Goal: Task Accomplishment & Management: Use online tool/utility

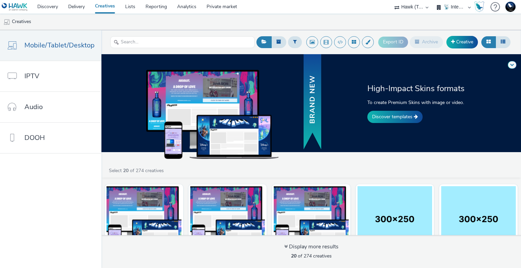
select select "2fc77e36-bb93-4aa3-9dff-dcb08e02eac6"
select select "2405a9d4-3350-4458-8d06-44f78962fa76"
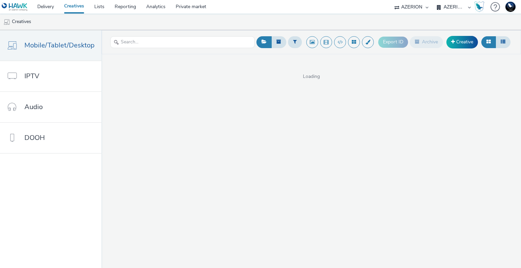
select select "ac009755-aa48-4799-8050-7a339a378eb8"
select select "974f22a8-96bf-4ab0-903c-b2da3aad1b4f"
select select "ac009755-aa48-4799-8050-7a339a378eb8"
select select "974f22a8-96bf-4ab0-903c-b2da3aad1b4f"
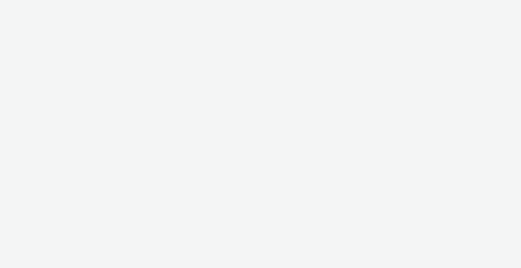
select select "2fc77e36-bb93-4aa3-9dff-dcb08e02eac6"
select select "2405a9d4-3350-4458-8d06-44f78962fa76"
select select "2fc77e36-bb93-4aa3-9dff-dcb08e02eac6"
select select "2405a9d4-3350-4458-8d06-44f78962fa76"
select select "2fc77e36-bb93-4aa3-9dff-dcb08e02eac6"
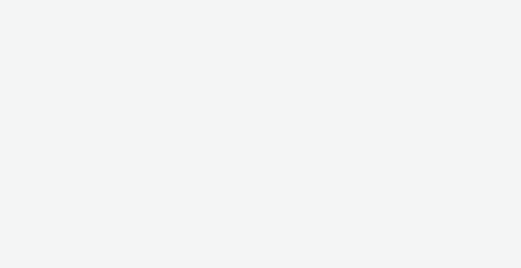
select select "2405a9d4-3350-4458-8d06-44f78962fa76"
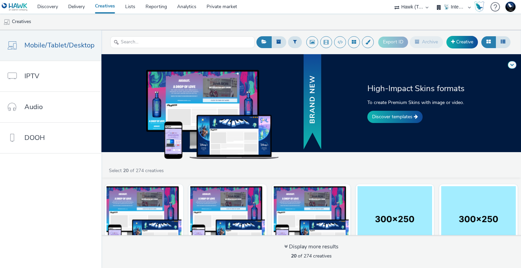
click at [415, 5] on select "75 Media A8 Media Group ABI Media Abkom AB Abovo Ace & Tate Ad-on Media Nordic …" at bounding box center [411, 7] width 41 height 14
select select "ac009755-aa48-4799-8050-7a339a378eb8"
click at [391, 0] on select "75 Media A8 Media Group ABI Media Abkom AB Abovo Ace & Tate Ad-on Media Nordic …" at bounding box center [411, 7] width 41 height 14
select select "d3406a9b-95e8-409c-967d-04bb2c697fe0"
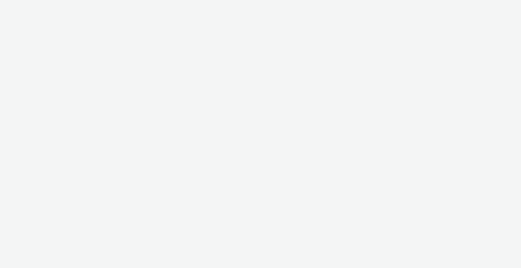
select select "ac009755-aa48-4799-8050-7a339a378eb8"
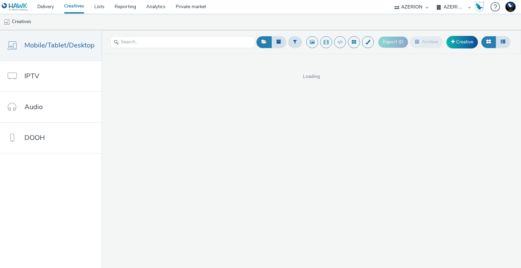
click at [459, 4] on select "AZERION AZERION APAC AZERION AUSTRIA AZERION BEL - ADEXPERTS AZERION BRAZIL AZE…" at bounding box center [454, 7] width 41 height 14
select select "974f22a8-96bf-4ab0-903c-b2da3aad1b4f"
click at [434, 0] on select "AZERION AZERION APAC AZERION AUSTRIA AZERION BEL - ADEXPERTS AZERION BRAZIL AZE…" at bounding box center [454, 7] width 41 height 14
select select "ac009755-aa48-4799-8050-7a339a378eb8"
select select "d3406a9b-95e8-409c-967d-04bb2c697fe0"
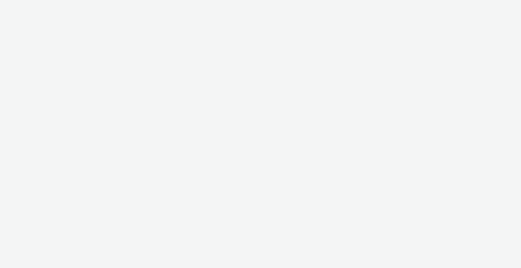
select select "ac009755-aa48-4799-8050-7a339a378eb8"
select select "974f22a8-96bf-4ab0-903c-b2da3aad1b4f"
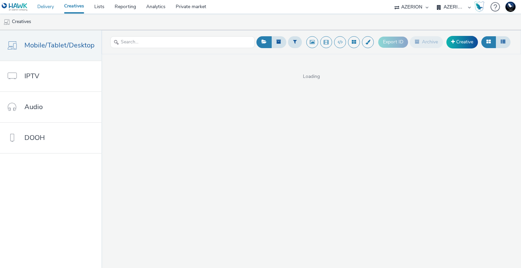
click at [54, 7] on link "Delivery" at bounding box center [45, 7] width 27 height 14
select select "ac009755-aa48-4799-8050-7a339a378eb8"
select select "974f22a8-96bf-4ab0-903c-b2da3aad1b4f"
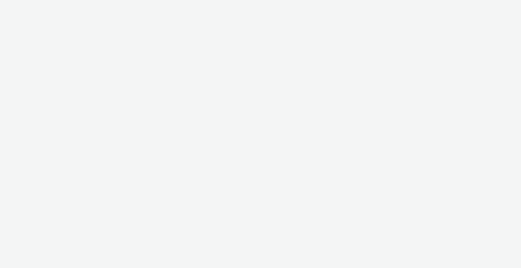
select select "ac009755-aa48-4799-8050-7a339a378eb8"
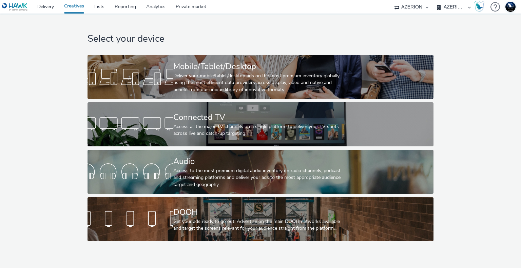
click at [456, 9] on select "AZERION AZERION APAC AZERION AUSTRIA AZERION BEL - ADEXPERTS AZERION BRAZIL AZE…" at bounding box center [454, 7] width 41 height 14
select select "79162ed7-0017-4339-93b0-3399b708648f"
click at [434, 0] on select "AZERION AZERION APAC AZERION AUSTRIA AZERION BEL - ADEXPERTS AZERION BRAZIL AZE…" at bounding box center [454, 7] width 41 height 14
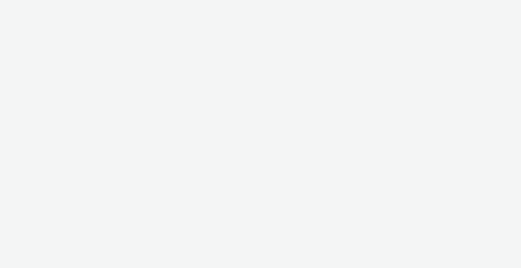
select select "ac009755-aa48-4799-8050-7a339a378eb8"
select select "79162ed7-0017-4339-93b0-3399b708648f"
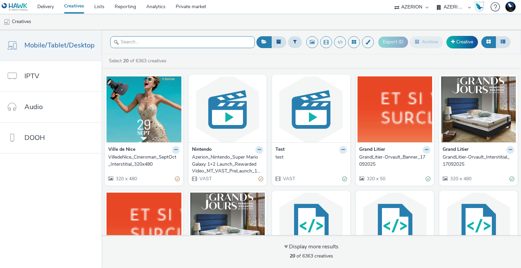
click at [136, 40] on input "text" at bounding box center [182, 42] width 145 height 12
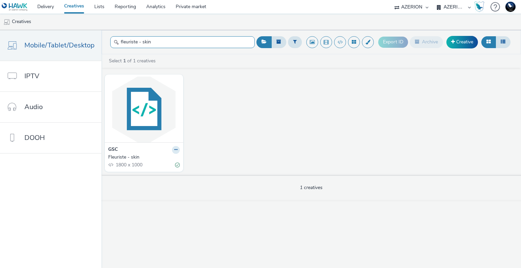
type input "fleuriste - skin"
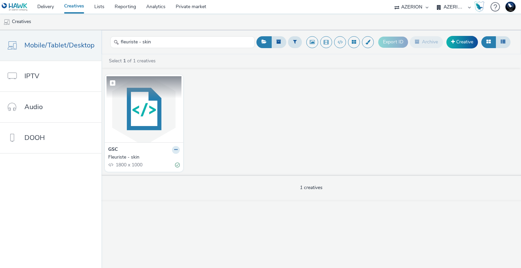
click at [140, 122] on img at bounding box center [144, 109] width 75 height 66
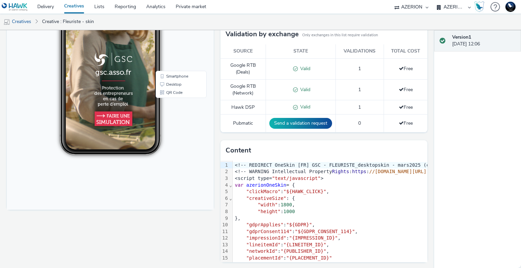
scroll to position [149, 0]
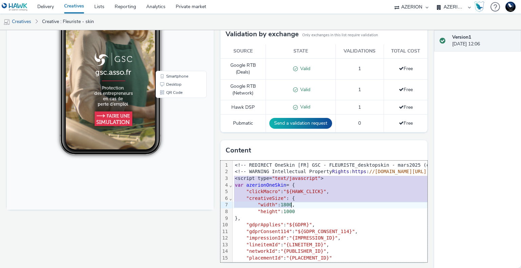
drag, startPoint x: 232, startPoint y: 177, endPoint x: 362, endPoint y: 203, distance: 132.9
click at [362, 203] on div "<!-- REDIRECT OneSkin [FR] GSC - FLEURISTE_desktopskin - mars2025 (copy of 3336…" at bounding box center [427, 222] width 389 height 123
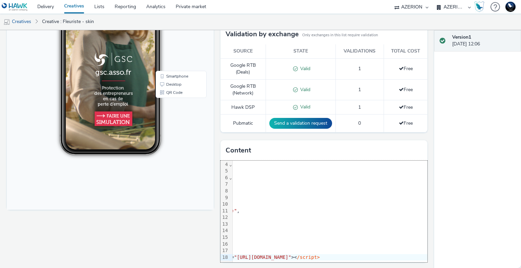
scroll to position [26, 202]
click at [243, 255] on span "/script>" at bounding box center [232, 257] width 23 height 5
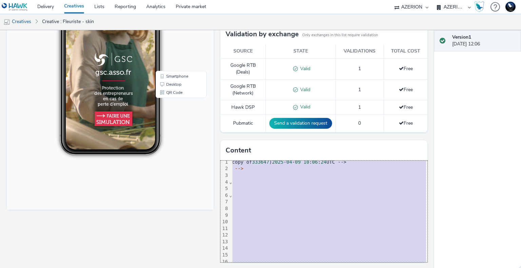
scroll to position [0, 202]
copy div "<!-- REDIRECT OneSkin [FR] GSC - FLEURISTE_desktopskin - mars2025 (copy of 3336…"
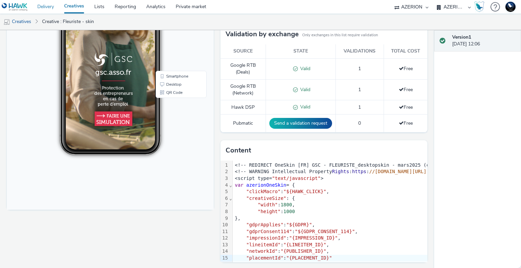
scroll to position [0, 0]
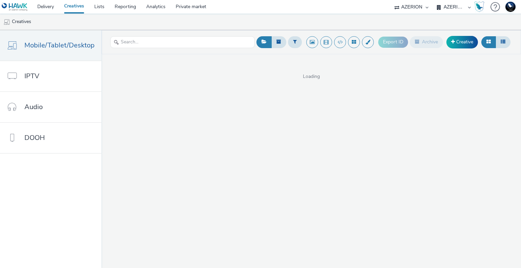
select select "ac009755-aa48-4799-8050-7a339a378eb8"
select select "79162ed7-0017-4339-93b0-3399b708648f"
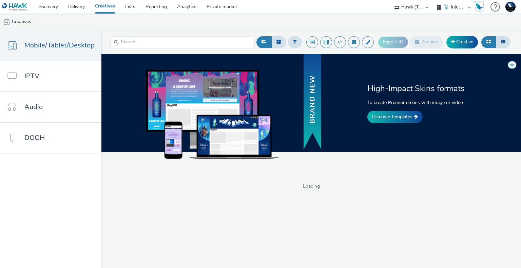
select select "2fc77e36-bb93-4aa3-9dff-dcb08e02eac6"
select select "2405a9d4-3350-4458-8d06-44f78962fa76"
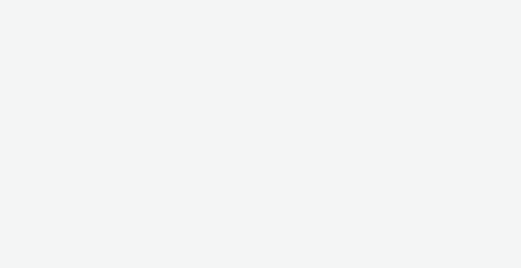
select select "2fc77e36-bb93-4aa3-9dff-dcb08e02eac6"
select select "2405a9d4-3350-4458-8d06-44f78962fa76"
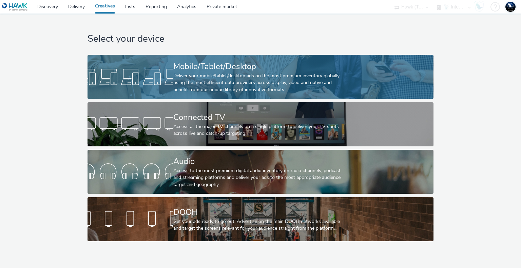
click at [219, 87] on div "Deliver your mobile/tablet/desktop ads on the most premium inventory globally u…" at bounding box center [259, 83] width 172 height 21
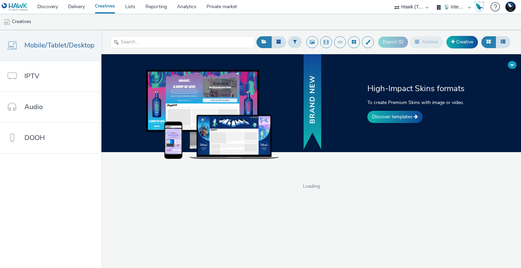
click at [512, 65] on span at bounding box center [512, 65] width 4 height 4
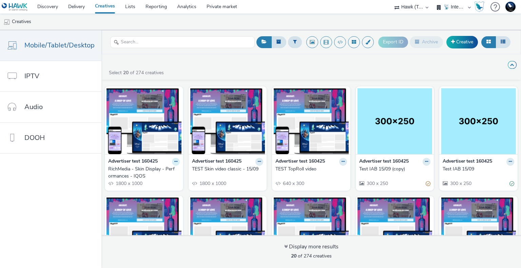
click at [175, 161] on icon at bounding box center [175, 162] width 3 height 4
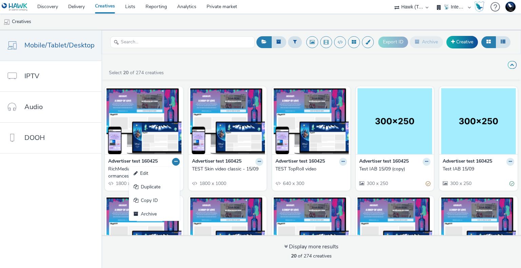
click at [175, 161] on icon at bounding box center [175, 162] width 3 height 4
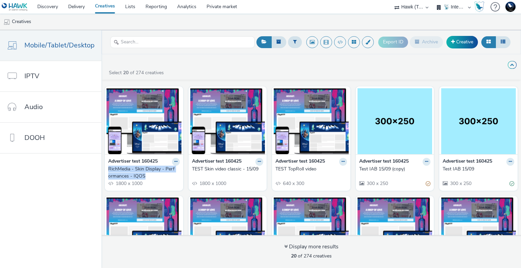
copy div "RichMedia - Skin Display - Performances - IQOS"
drag, startPoint x: 105, startPoint y: 169, endPoint x: 159, endPoint y: 192, distance: 58.6
click at [144, 176] on div "Advertiser test 160425 RichMedia - Skin Display - Performances - IQOS 1800 x 10…" at bounding box center [144, 172] width 78 height 36
click at [510, 64] on button at bounding box center [512, 65] width 9 height 8
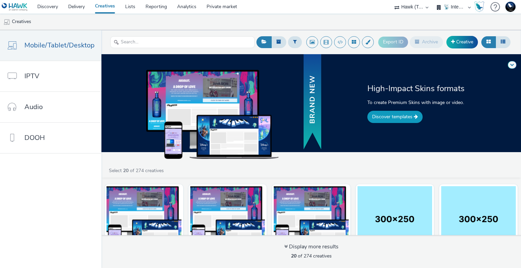
click at [396, 121] on link "Discover templates" at bounding box center [395, 117] width 55 height 12
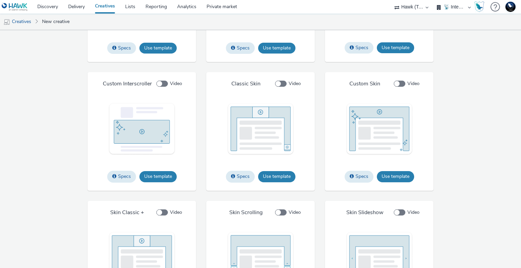
scroll to position [705, 0]
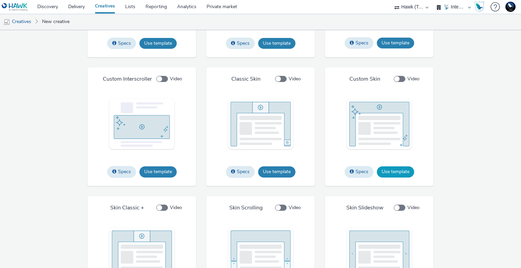
click at [398, 173] on button "Use template" at bounding box center [395, 172] width 37 height 11
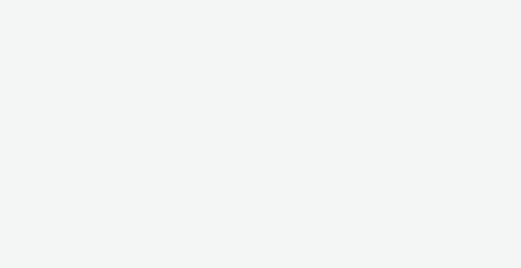
select select "2fc77e36-bb93-4aa3-9dff-dcb08e02eac6"
select select "2405a9d4-3350-4458-8d06-44f78962fa76"
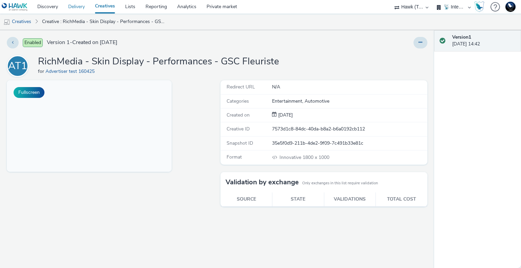
click at [71, 6] on link "Delivery" at bounding box center [76, 7] width 27 height 14
